Goal: Information Seeking & Learning: Learn about a topic

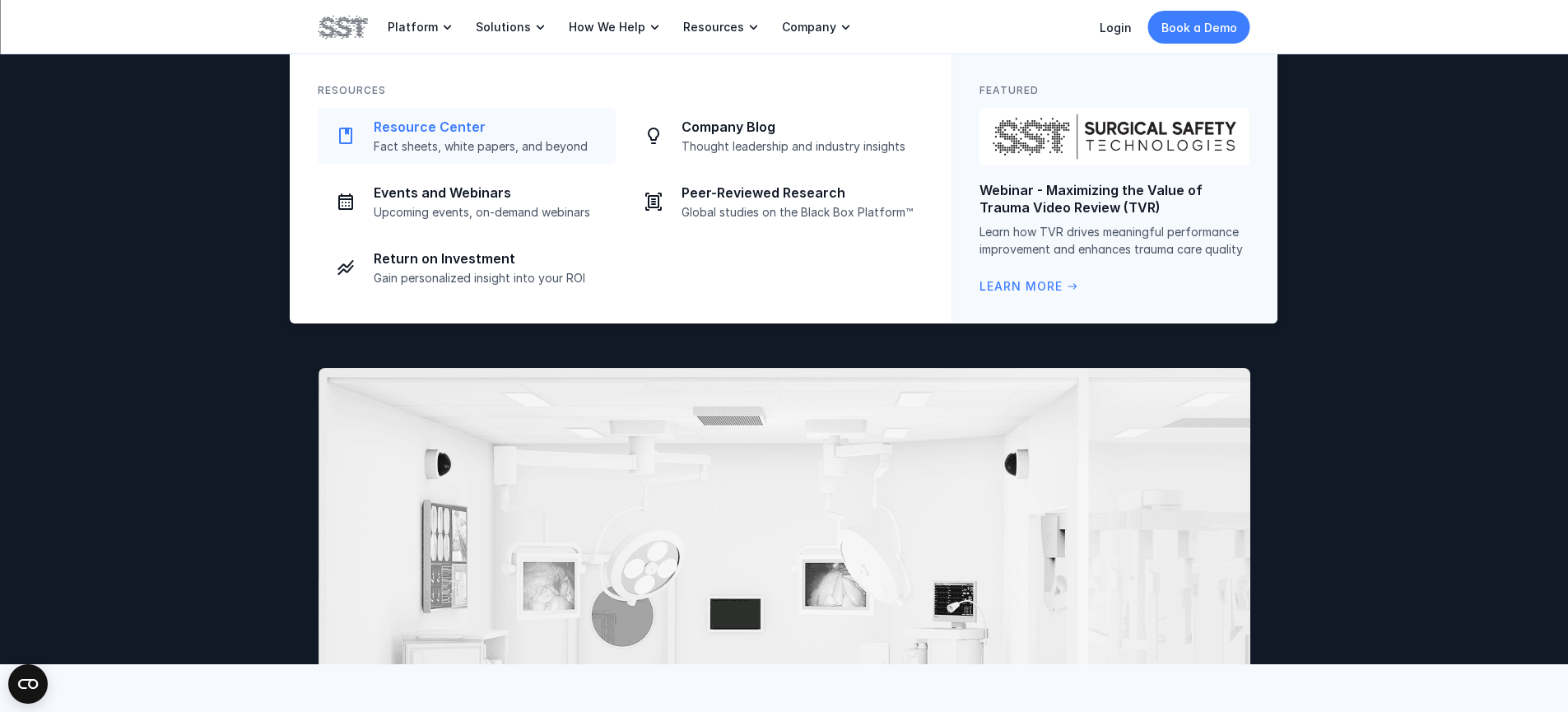
click at [404, 123] on p "Resource Center" at bounding box center [490, 127] width 232 height 18
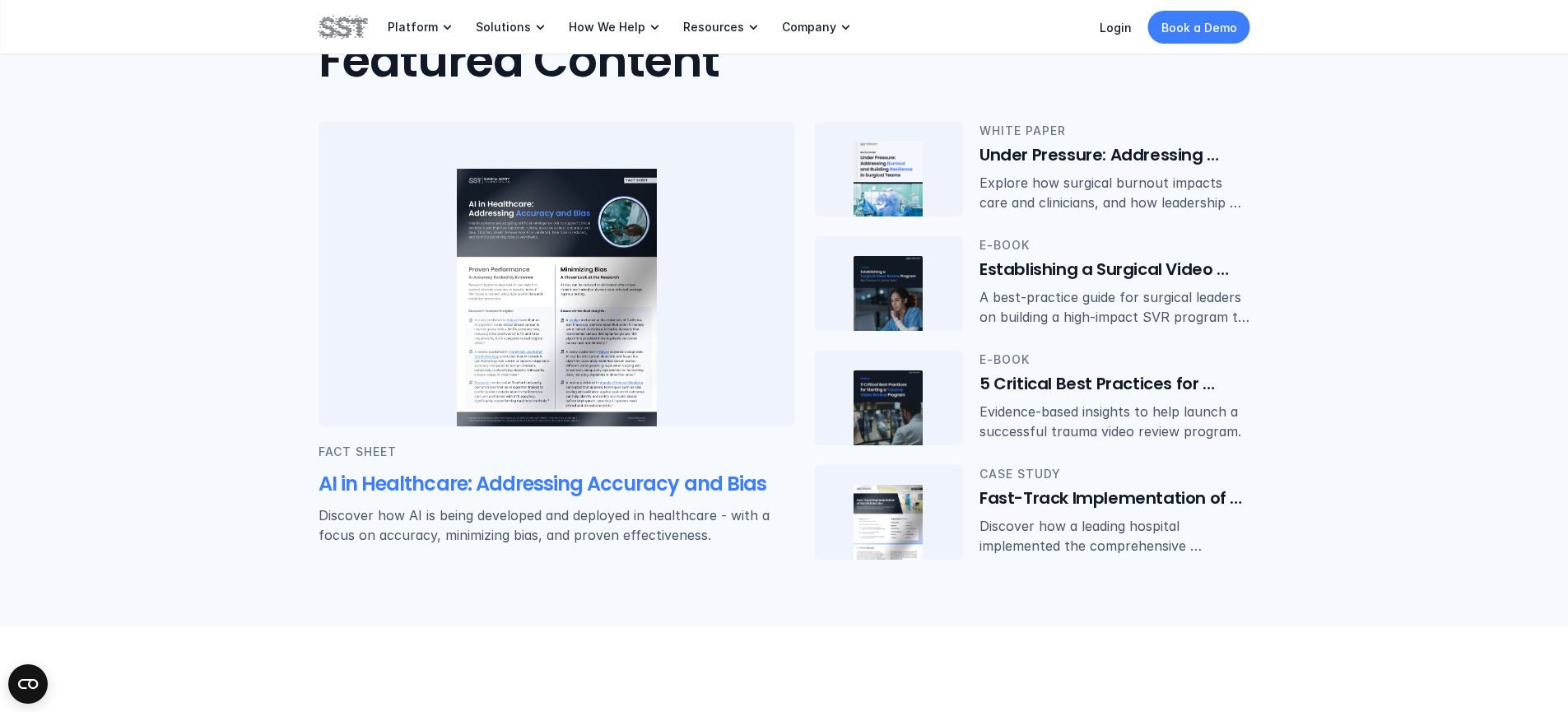
scroll to position [354, 0]
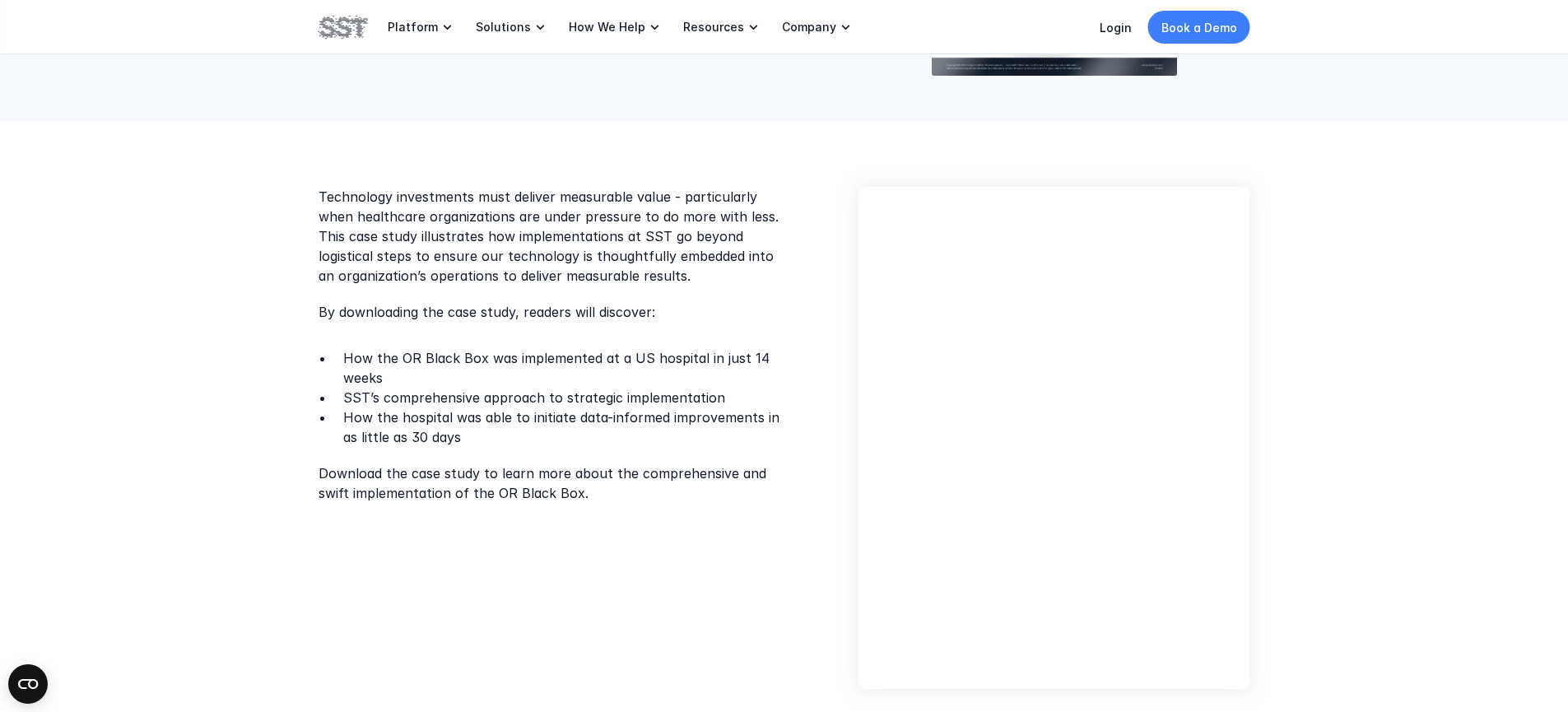
scroll to position [340, 0]
drag, startPoint x: 375, startPoint y: 359, endPoint x: 483, endPoint y: 355, distance: 108.1
click at [483, 355] on p "How the OR Black Box was implemented at a US hospital in just 14 weeks" at bounding box center [568, 369] width 450 height 39
copy p "the OR Black Box"
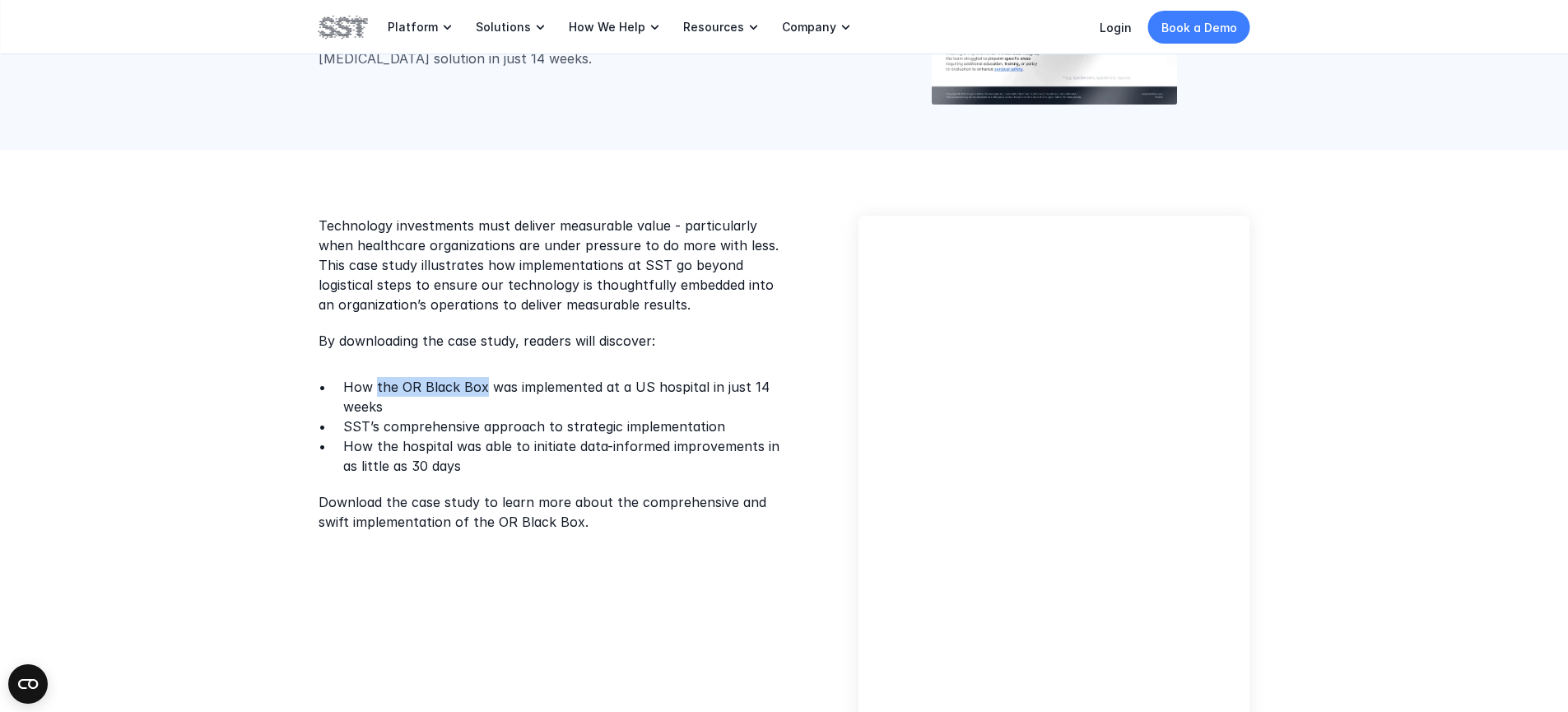
scroll to position [455, 0]
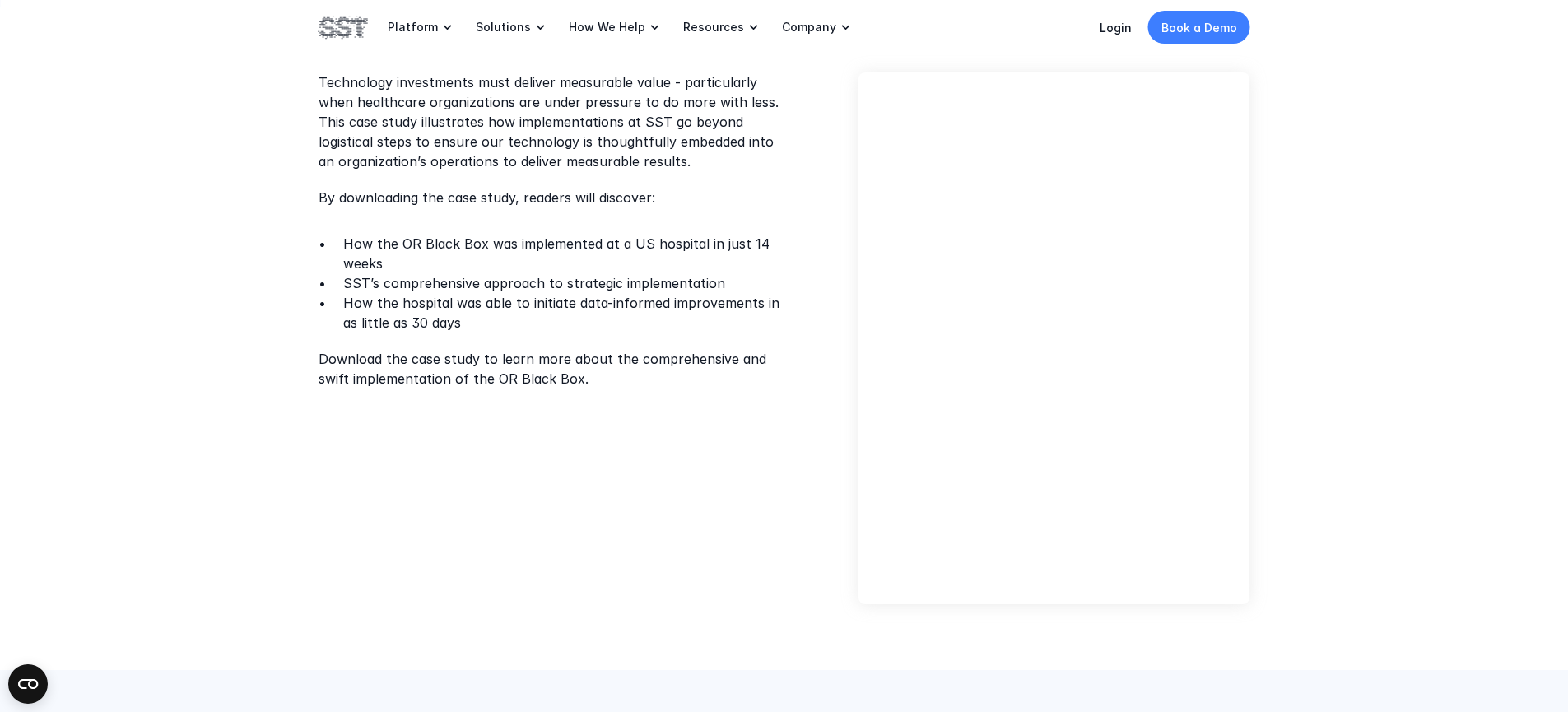
click at [1355, 293] on div "Technology investments must deliver measurable value - particularly when health…" at bounding box center [784, 339] width 1568 height 664
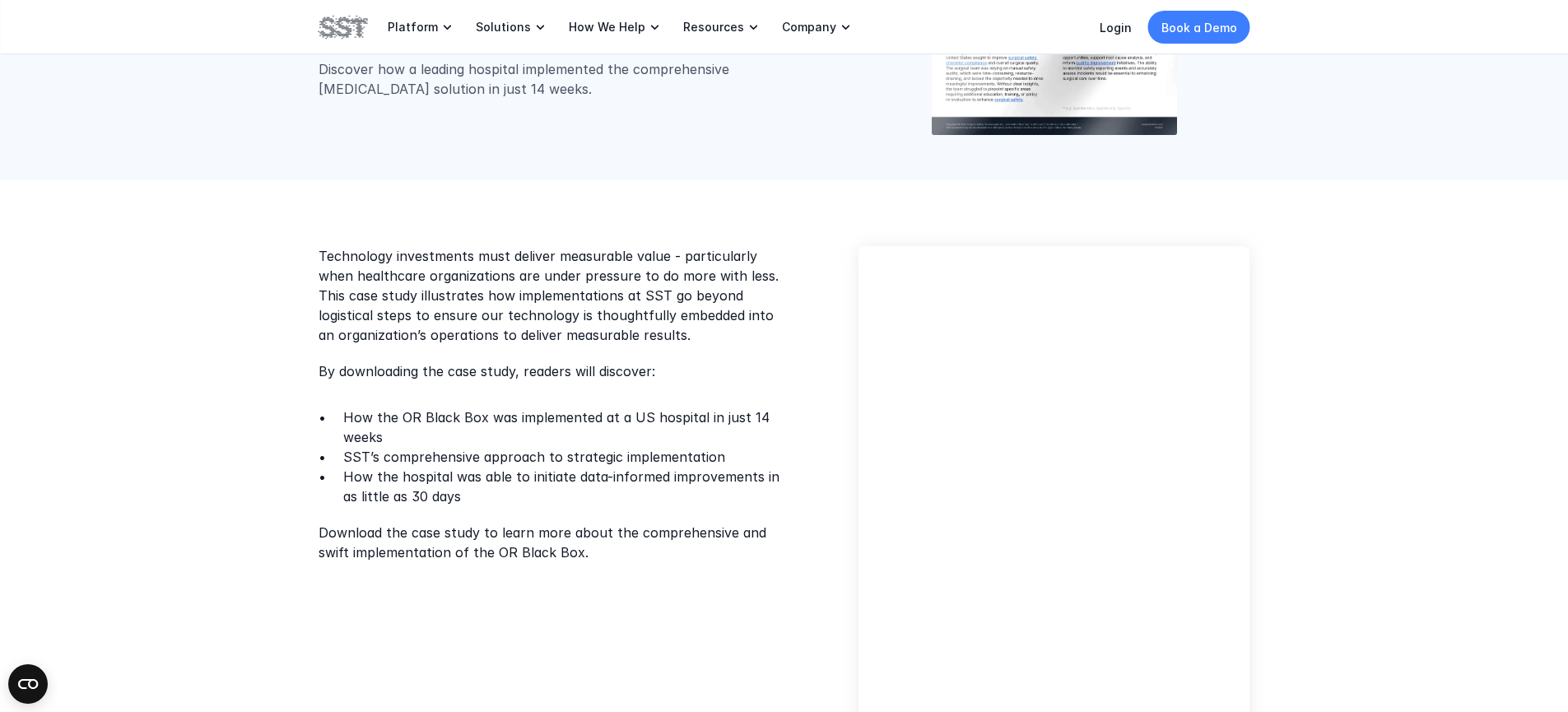
scroll to position [0, 0]
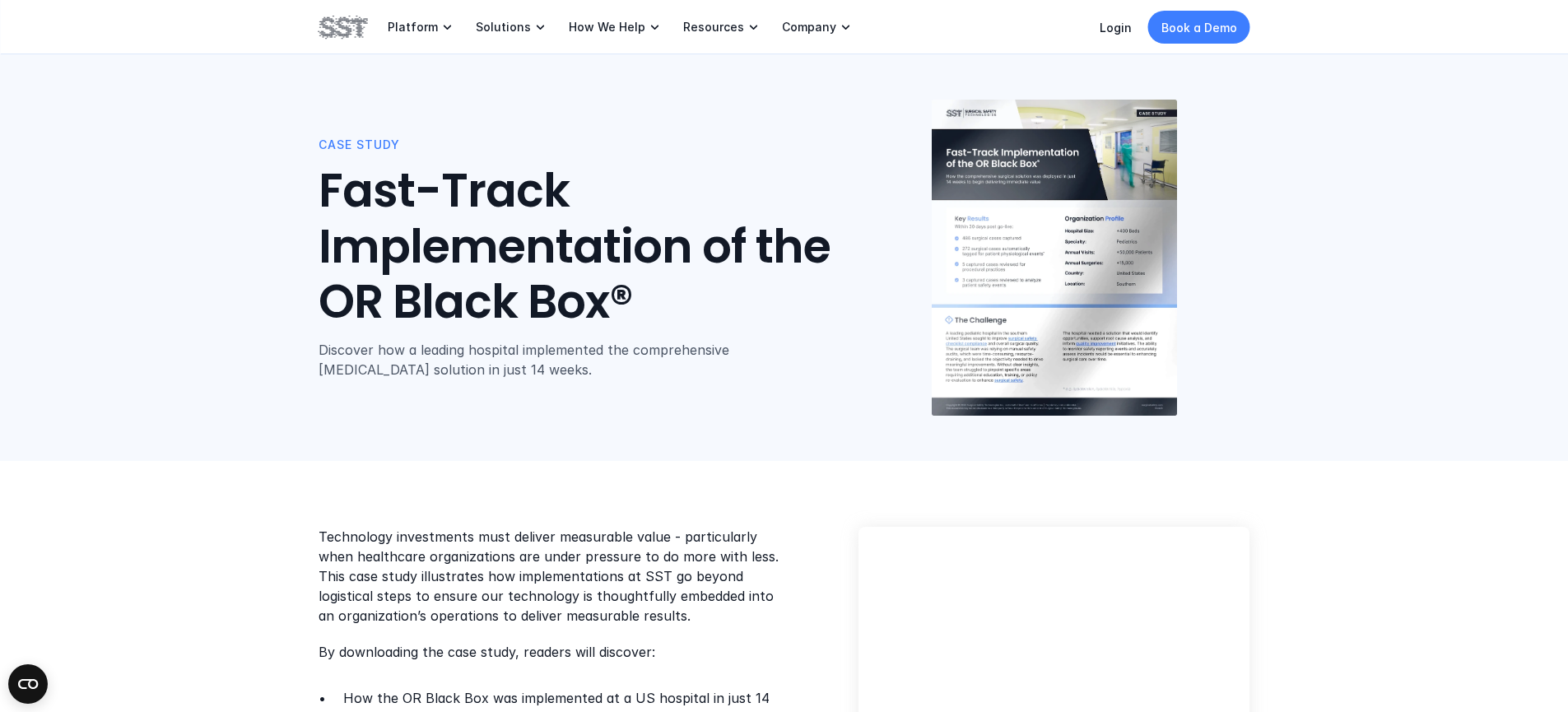
click at [1065, 208] on img at bounding box center [1054, 258] width 245 height 317
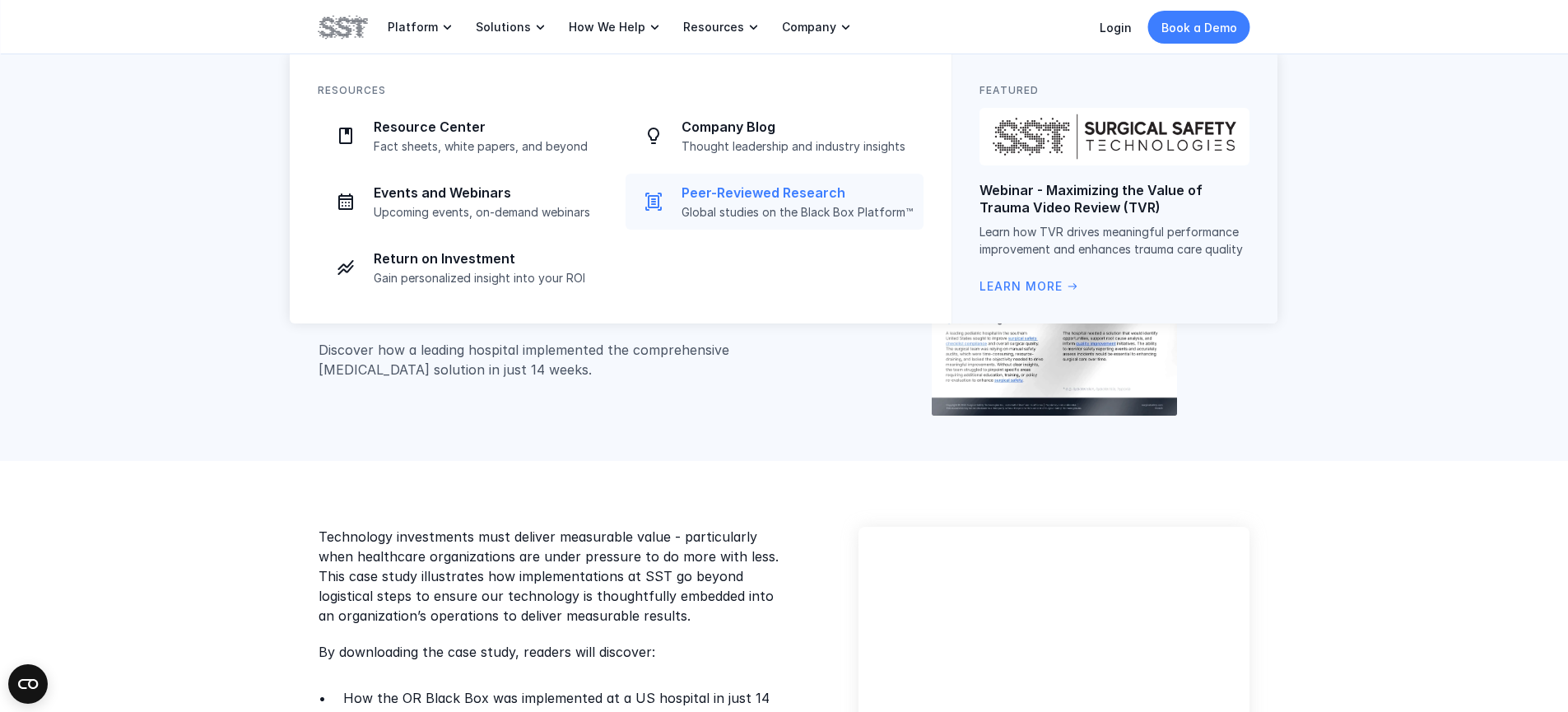
click at [732, 189] on p "Peer-Reviewed Research" at bounding box center [798, 193] width 232 height 18
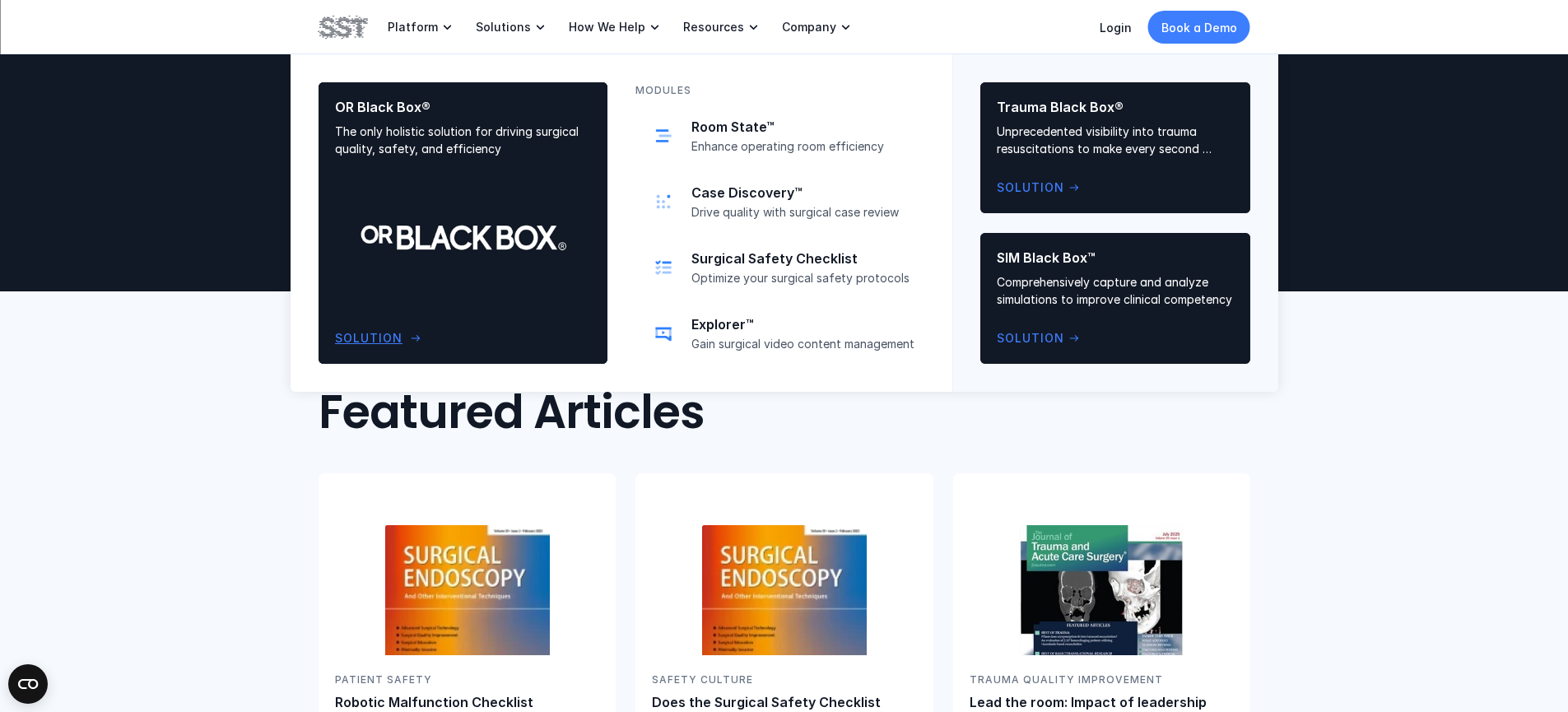
click at [378, 340] on p "Solution" at bounding box center [368, 339] width 68 height 18
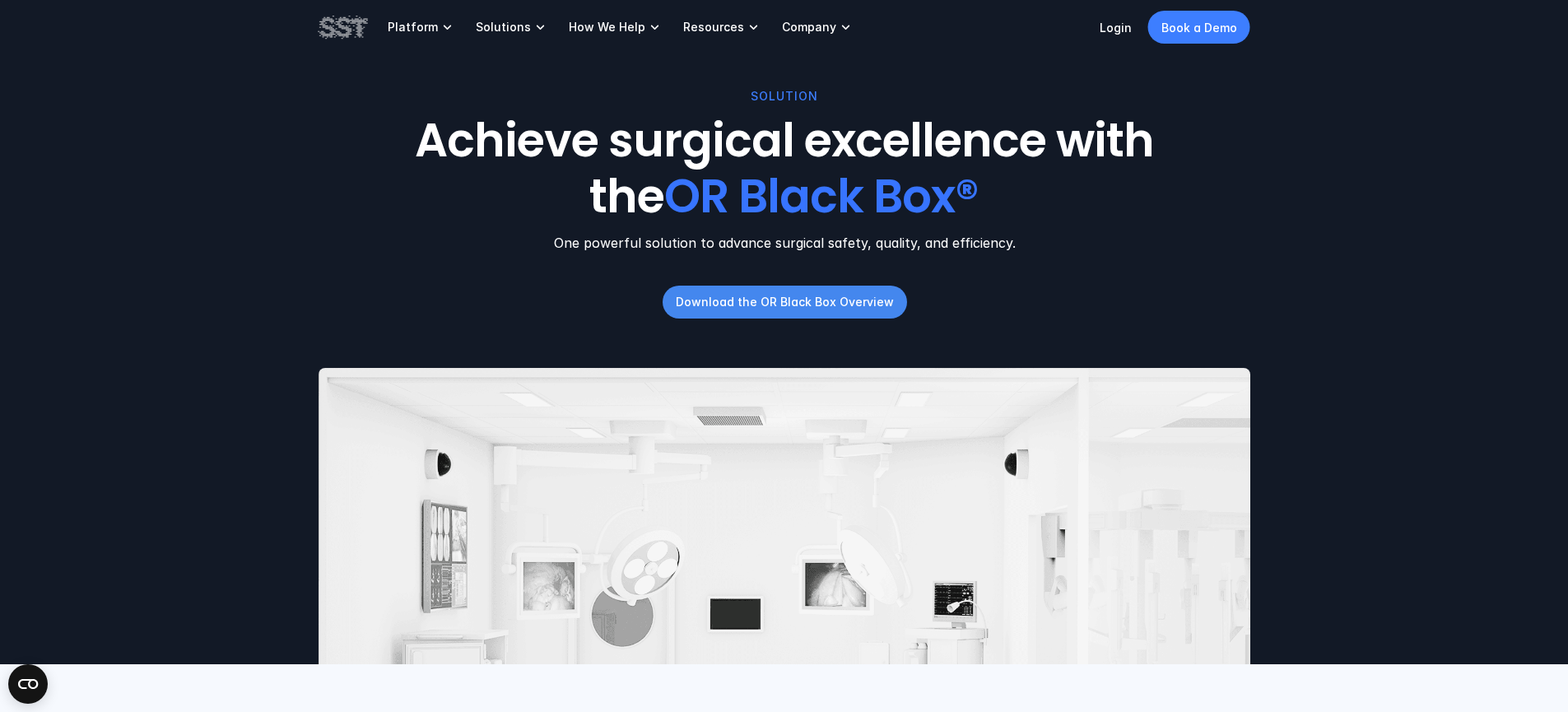
click at [737, 309] on p "Download the OR Black Box Overview" at bounding box center [784, 302] width 219 height 18
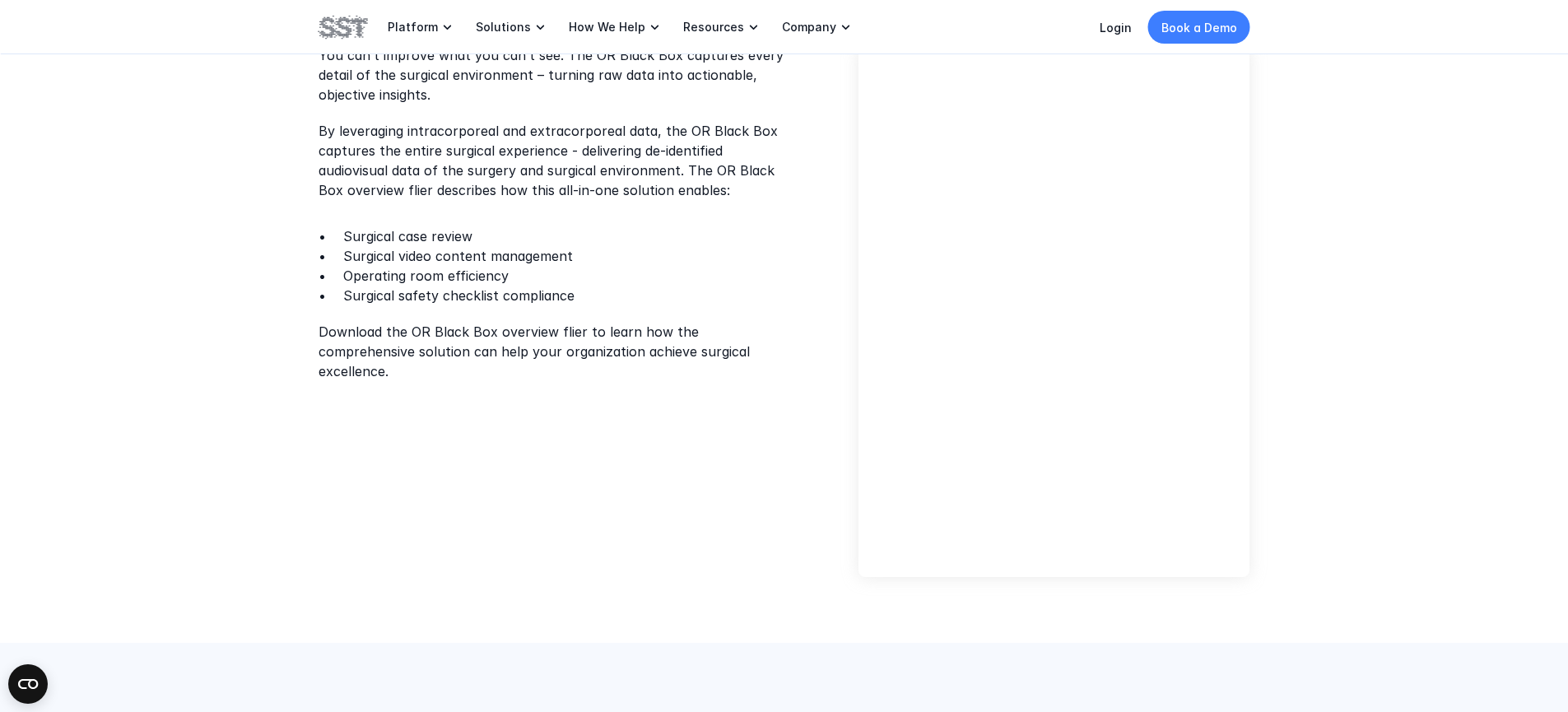
scroll to position [114, 0]
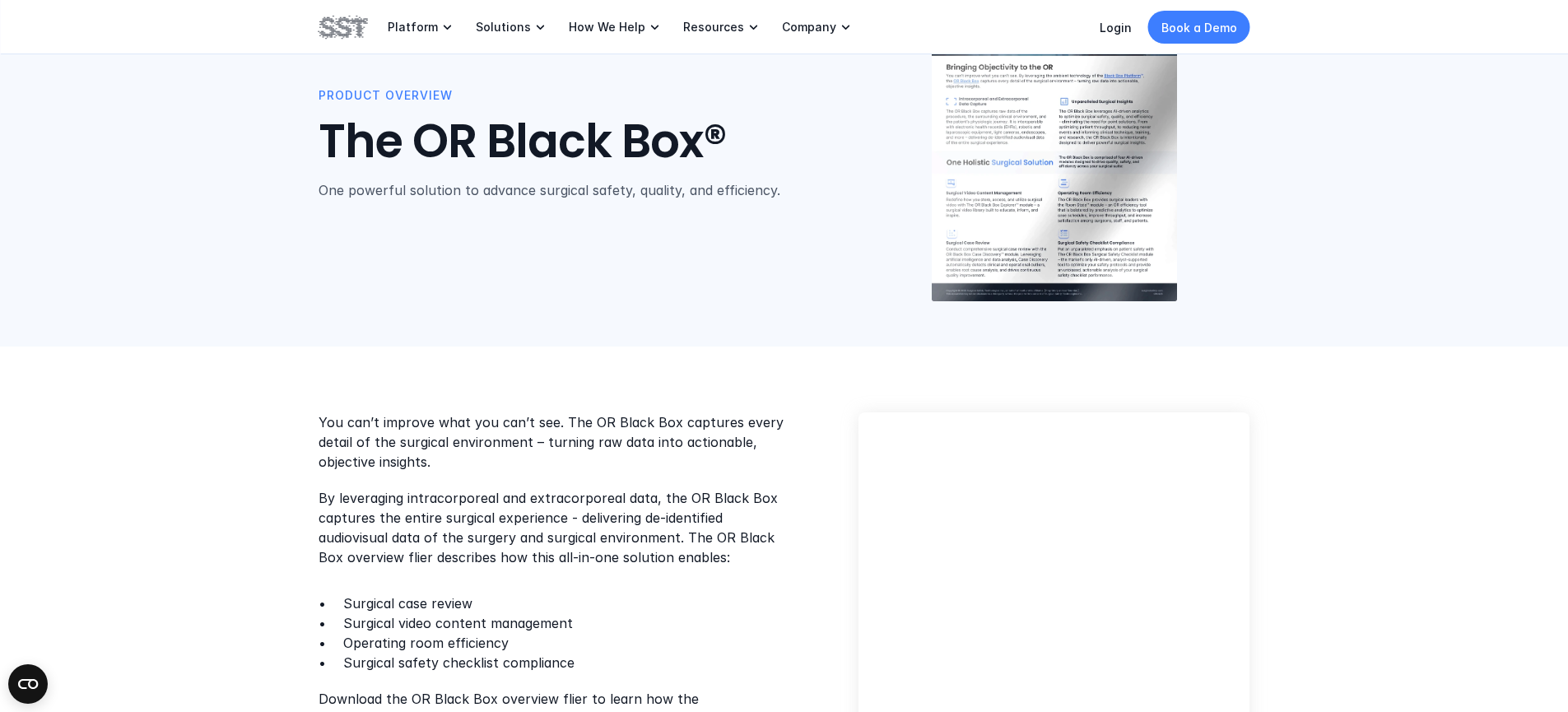
click at [469, 422] on p "You can’t improve what you can’t see. The OR Black Box captures every detail of…" at bounding box center [556, 442] width 475 height 59
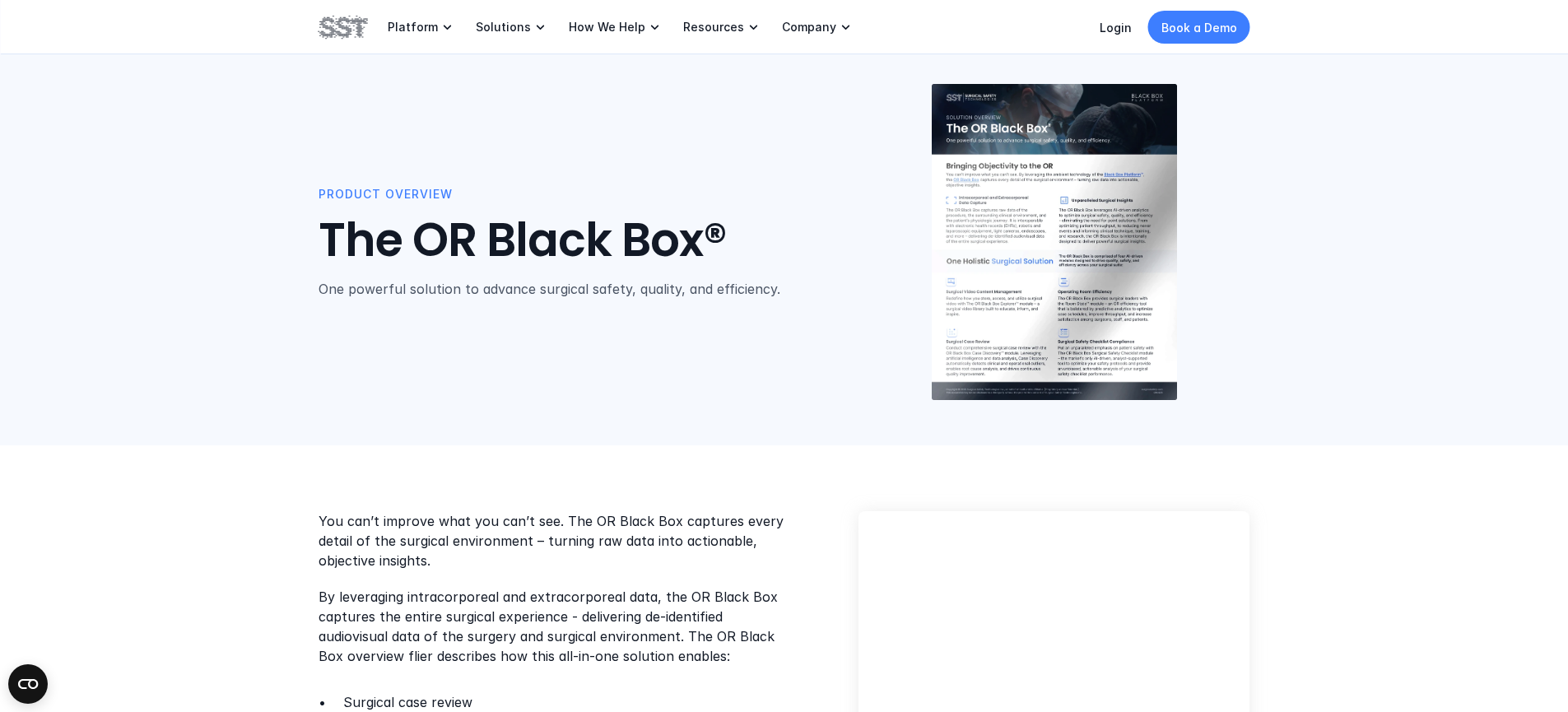
scroll to position [15, 0]
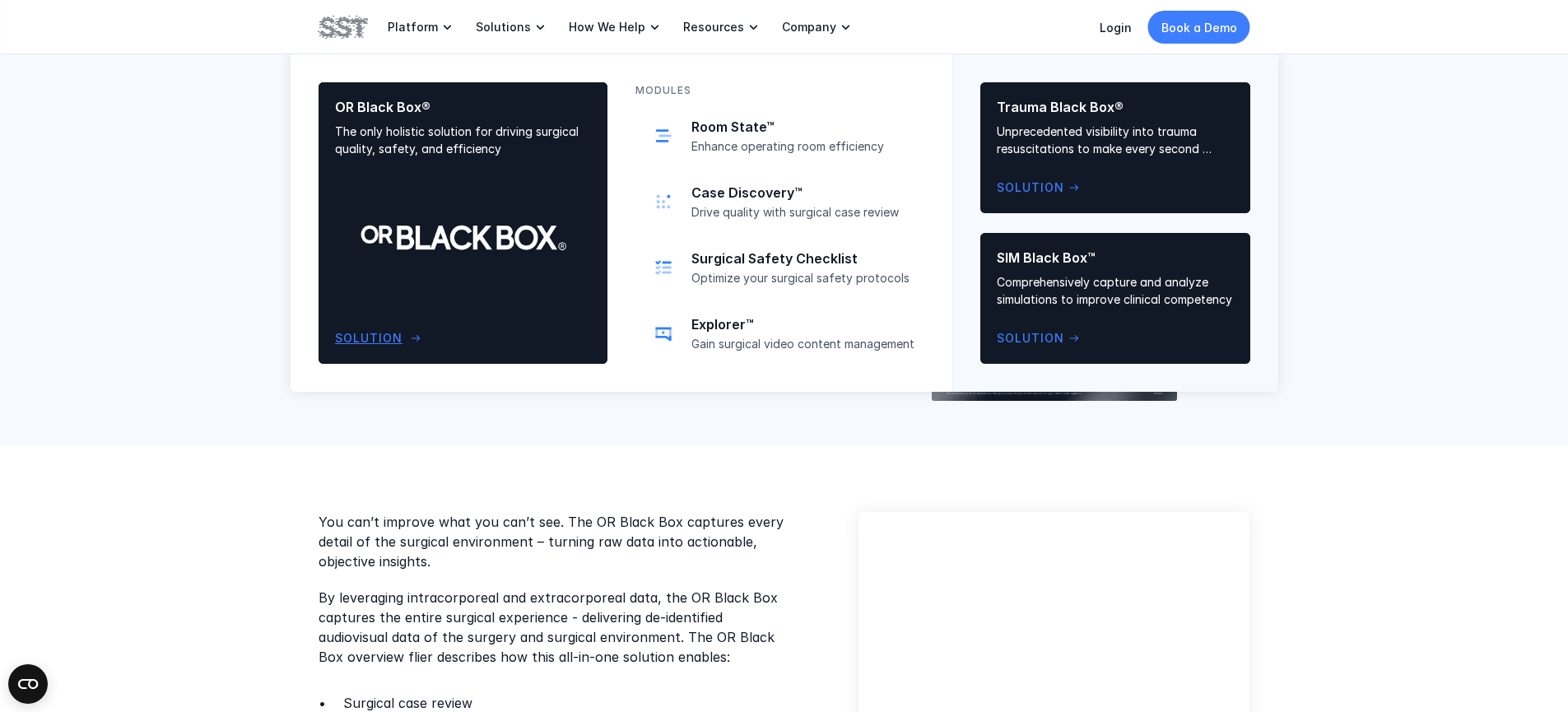
click at [385, 343] on p "Solution" at bounding box center [368, 339] width 68 height 18
